Goal: Check status

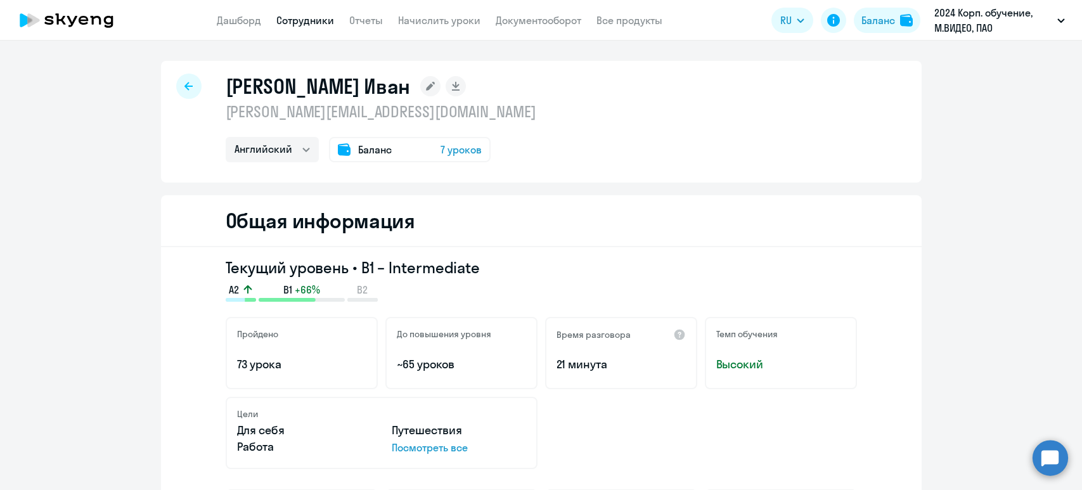
select select "english"
click at [457, 147] on span "7 уроков" at bounding box center [460, 149] width 41 height 15
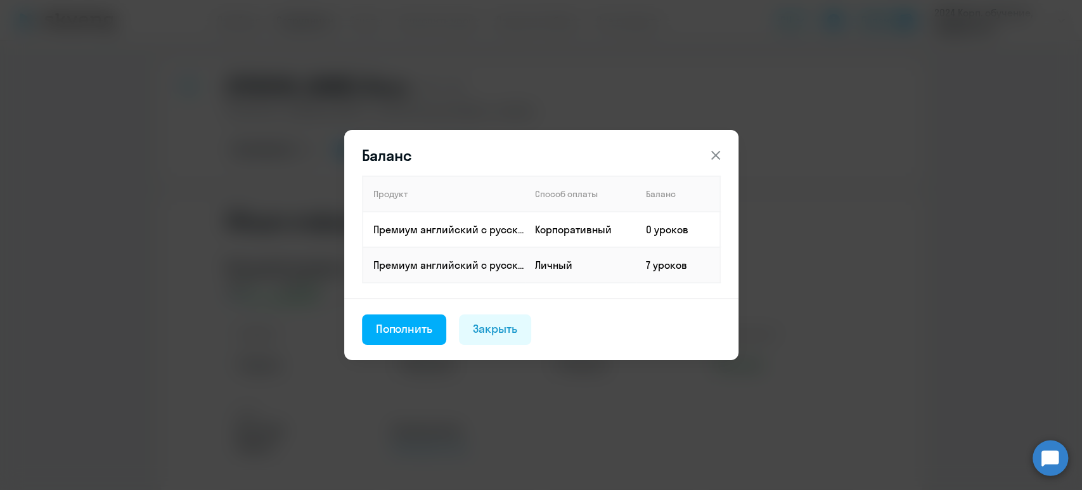
click at [708, 153] on icon at bounding box center [715, 155] width 15 height 15
